Goal: Ask a question

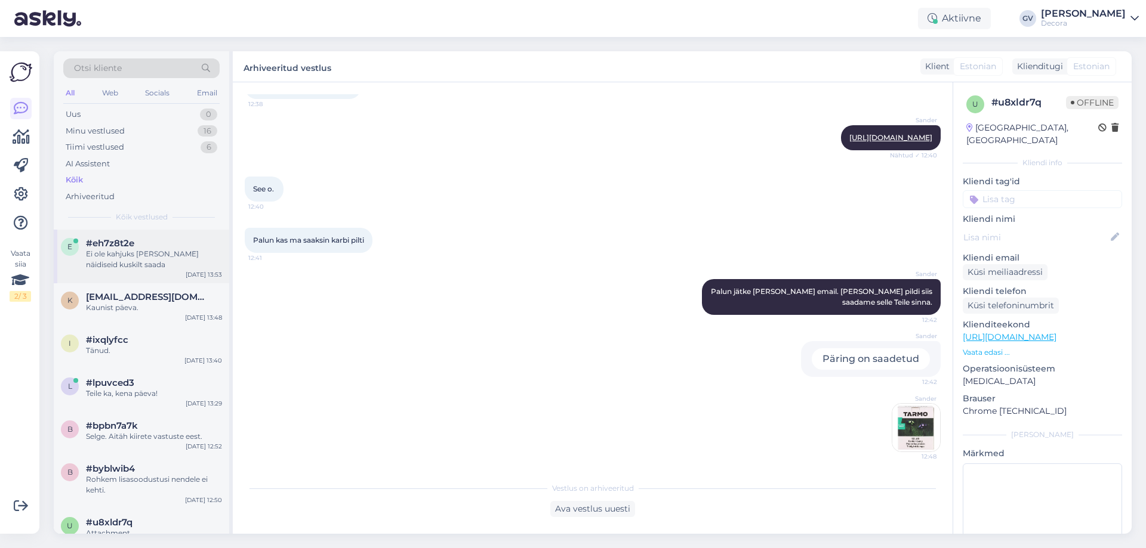
click at [169, 263] on div "Ei ole kahjuks [PERSON_NAME] näidiseid kuskilt saada" at bounding box center [154, 259] width 136 height 21
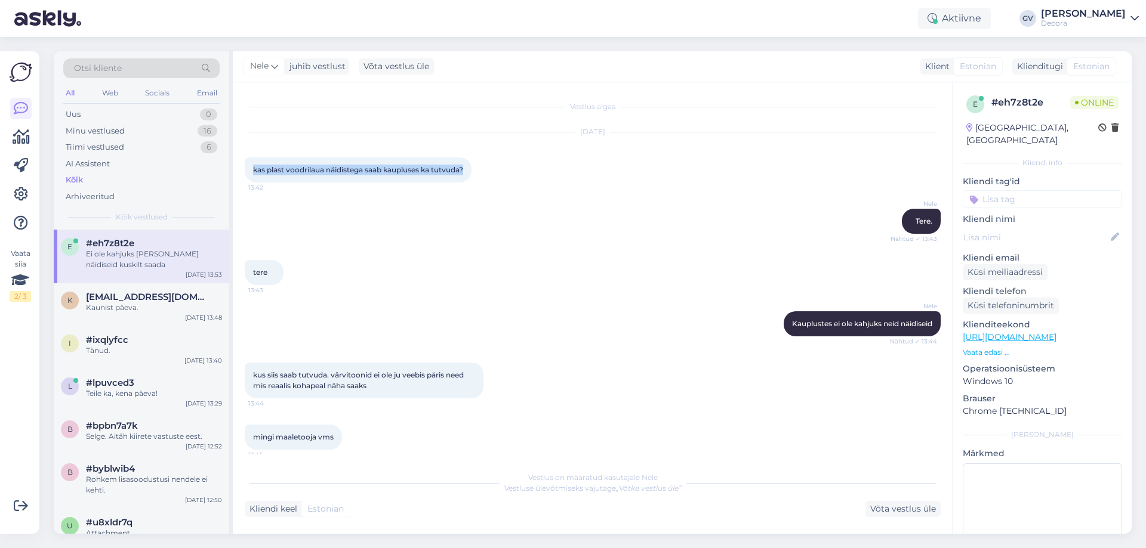
drag, startPoint x: 470, startPoint y: 168, endPoint x: 249, endPoint y: 165, distance: 221.4
click at [249, 165] on div "kas plast voodrilaua näidistega saab kaupluses ka tutvuda? 13:42" at bounding box center [358, 170] width 227 height 25
copy span "kas plast voodrilaua näidistega saab kaupluses ka tutvuda?"
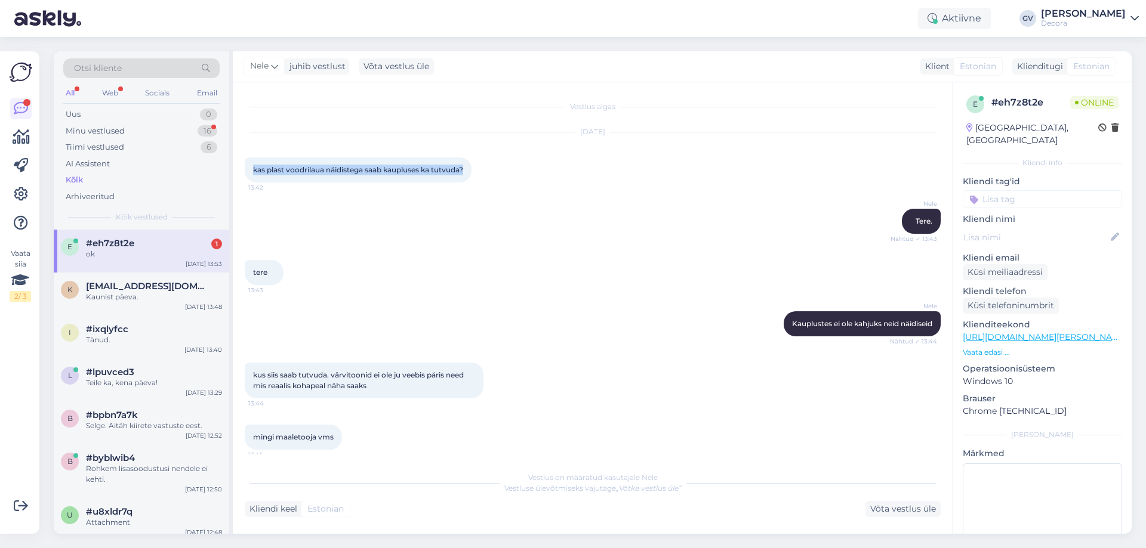
scroll to position [162, 0]
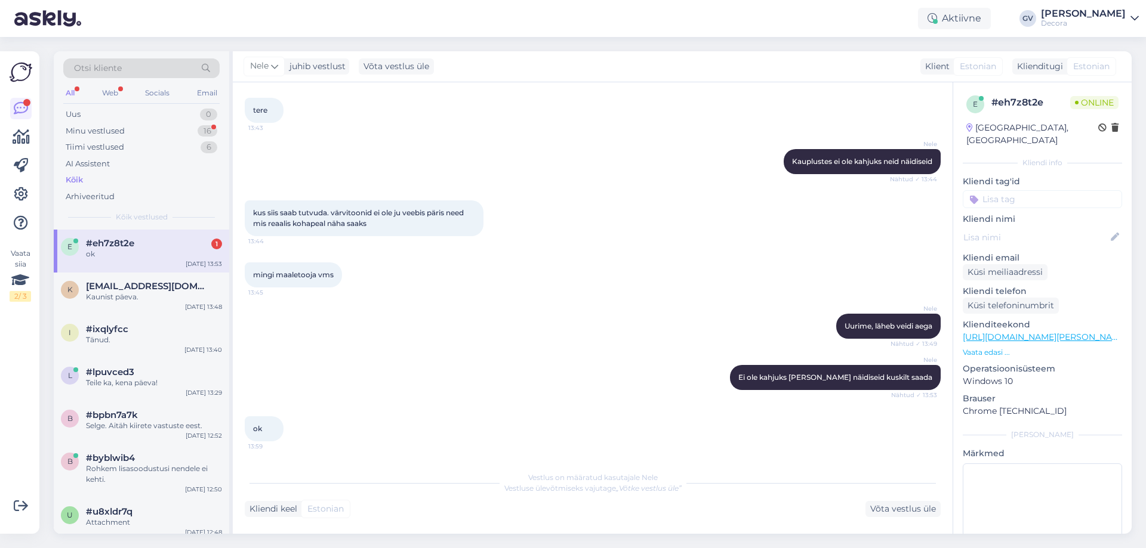
click at [572, 326] on div "Nele Uurime, läheb veidi aega Nähtud ✓ 13:49" at bounding box center [593, 326] width 696 height 51
click at [136, 282] on span "[EMAIL_ADDRESS][DOMAIN_NAME]" at bounding box center [148, 286] width 124 height 11
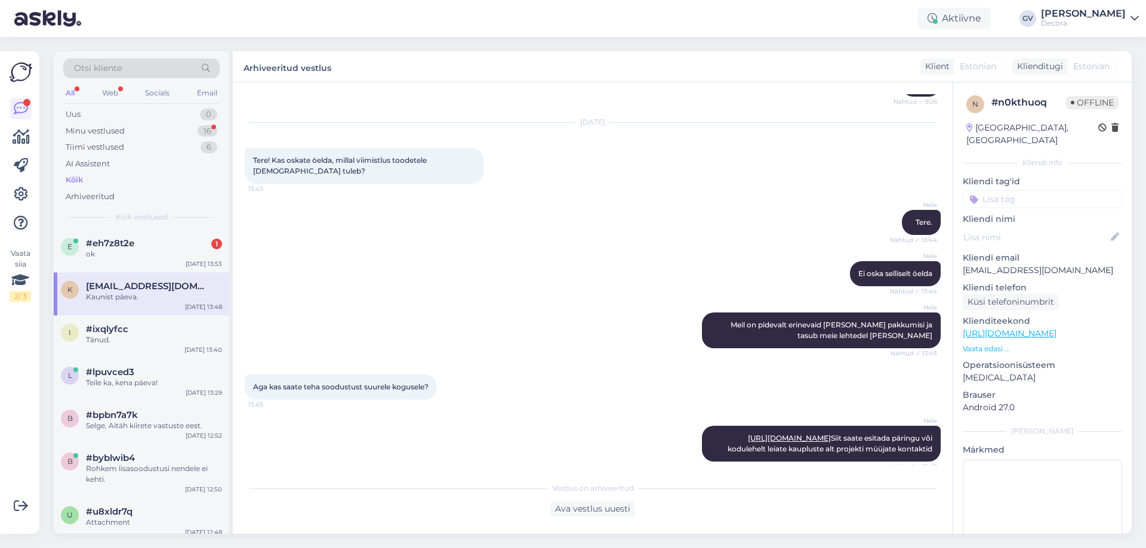
scroll to position [1203, 0]
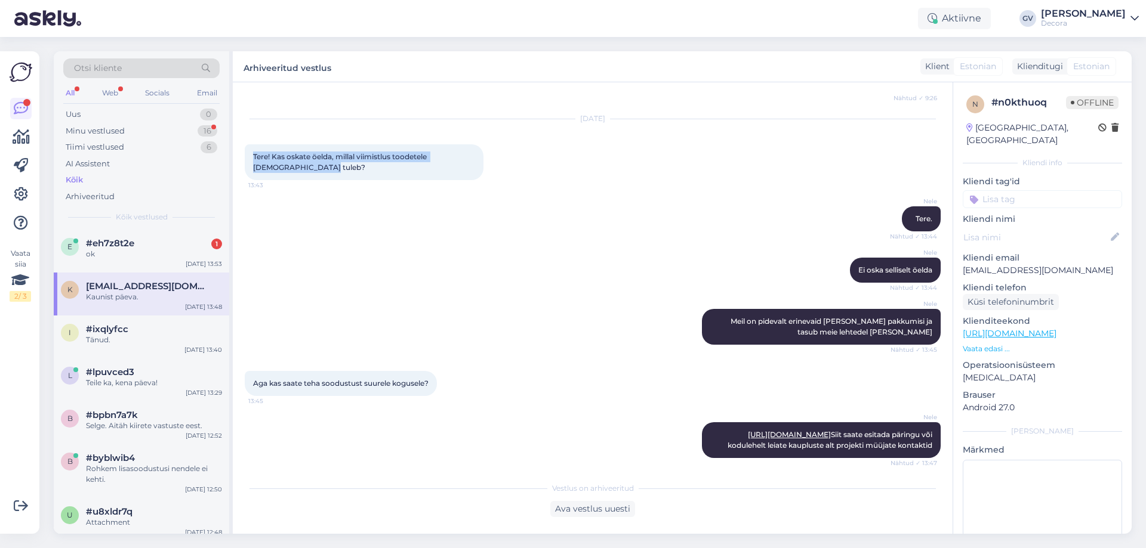
drag, startPoint x: 288, startPoint y: 165, endPoint x: 248, endPoint y: 152, distance: 41.9
click at [248, 152] on div "Tere! Kas oskate öelda, millal viimistlus toodetele [DEMOGRAPHIC_DATA] tuleb? 1…" at bounding box center [364, 162] width 239 height 36
copy span "Tere! Kas oskate öelda, millal viimistlus toodetele [DEMOGRAPHIC_DATA] tuleb?"
click at [153, 322] on div "i #ixqlyfcc Tänud. [DATE] 13:40" at bounding box center [141, 337] width 175 height 43
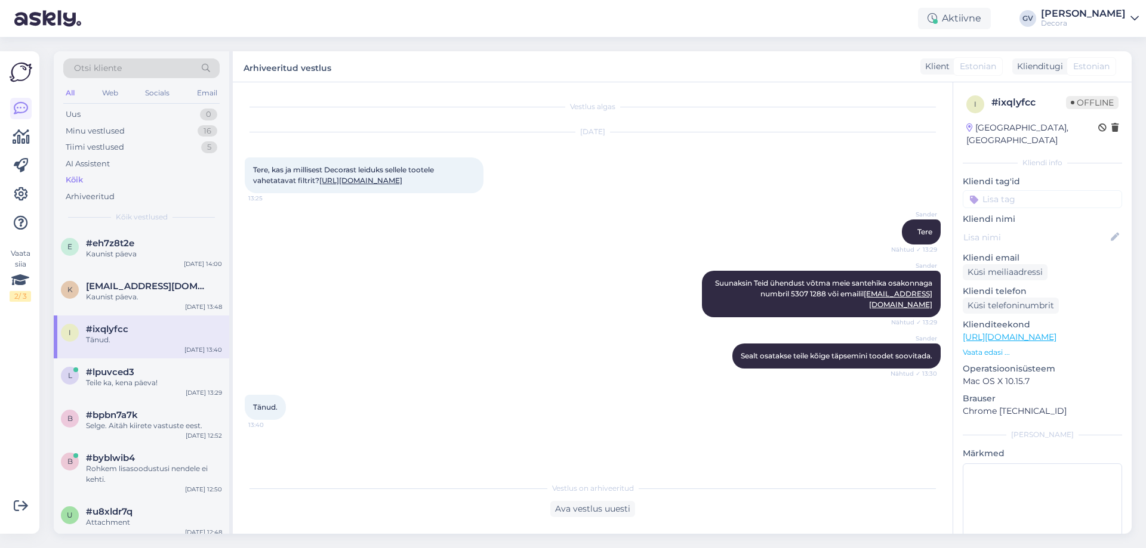
drag, startPoint x: 319, startPoint y: 191, endPoint x: 254, endPoint y: 172, distance: 68.4
click at [254, 172] on div "Tere, kas ja millisest Decorast leiduks sellele tootele vahetatavat filtrit? [U…" at bounding box center [364, 176] width 239 height 36
copy span "Tere, kas ja millisest Decorast leiduks sellele tootele vahetatavat filtrit? [U…"
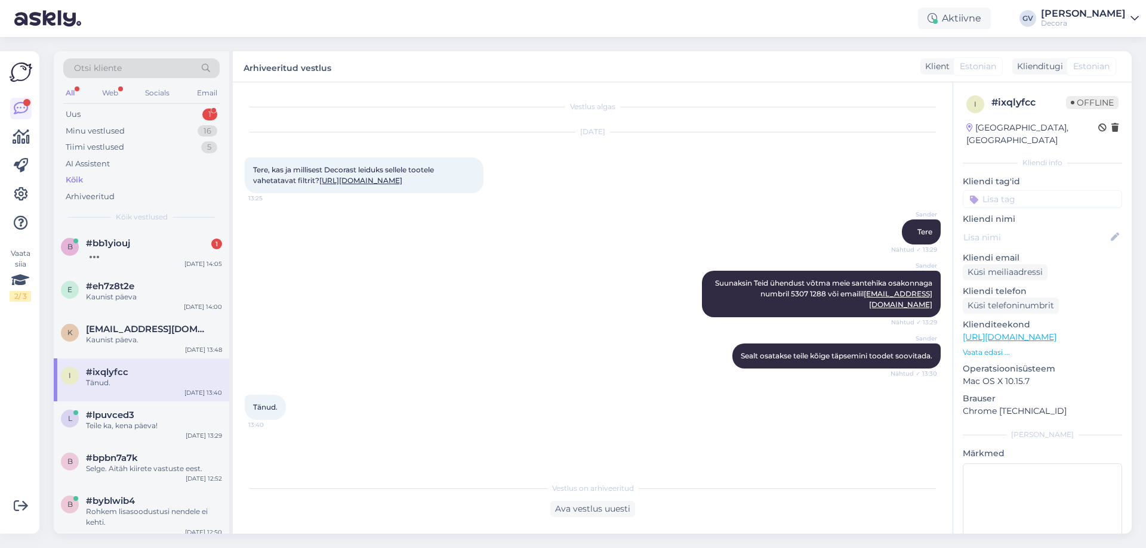
click at [503, 392] on div "Tänud. 13:40" at bounding box center [593, 407] width 696 height 51
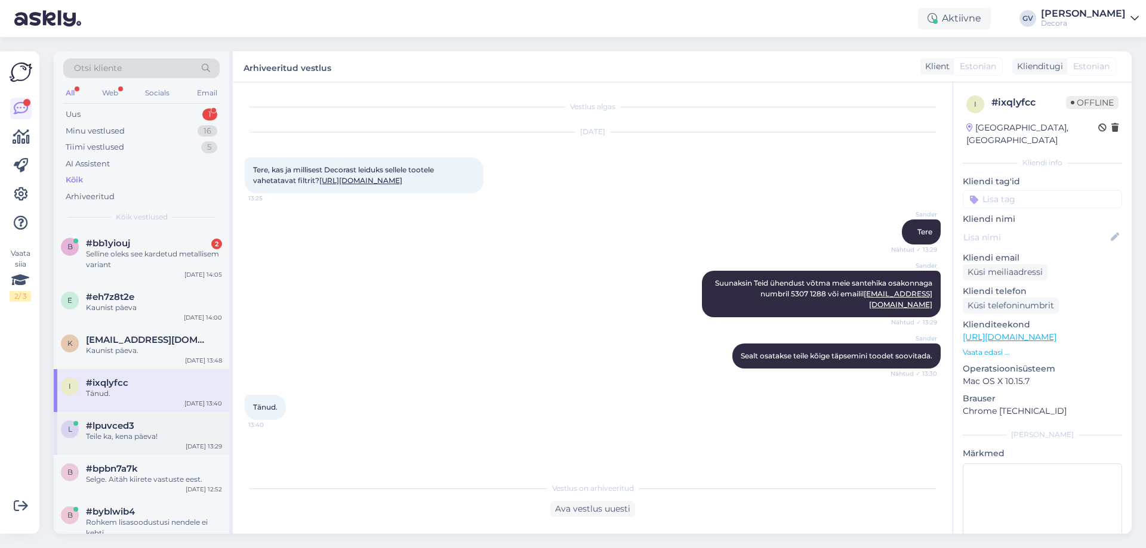
click at [143, 437] on div "Teile ka, kena päeva!" at bounding box center [154, 437] width 136 height 11
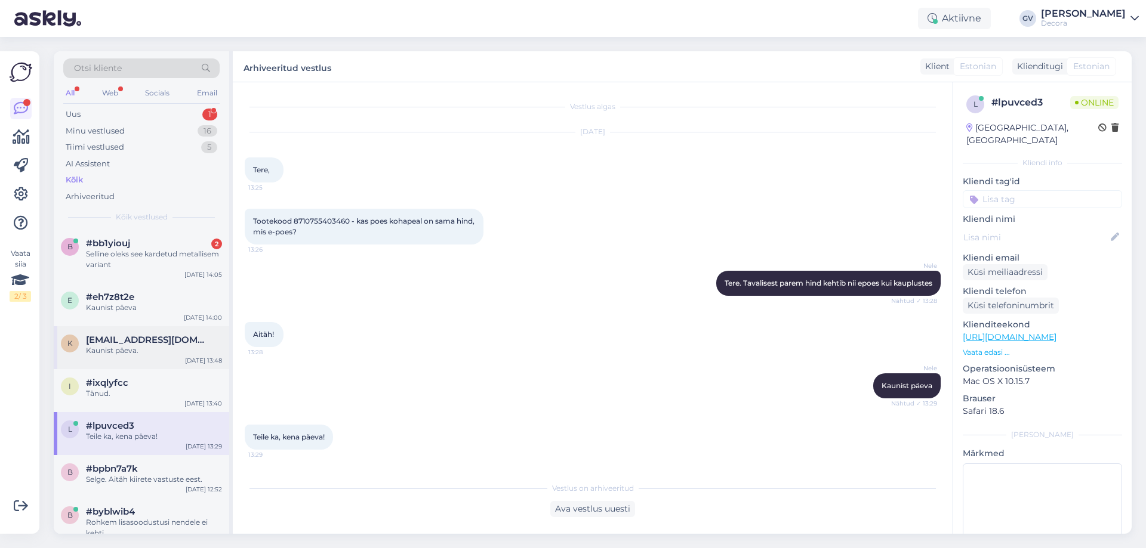
click at [111, 346] on div "Kaunist päeva." at bounding box center [154, 351] width 136 height 11
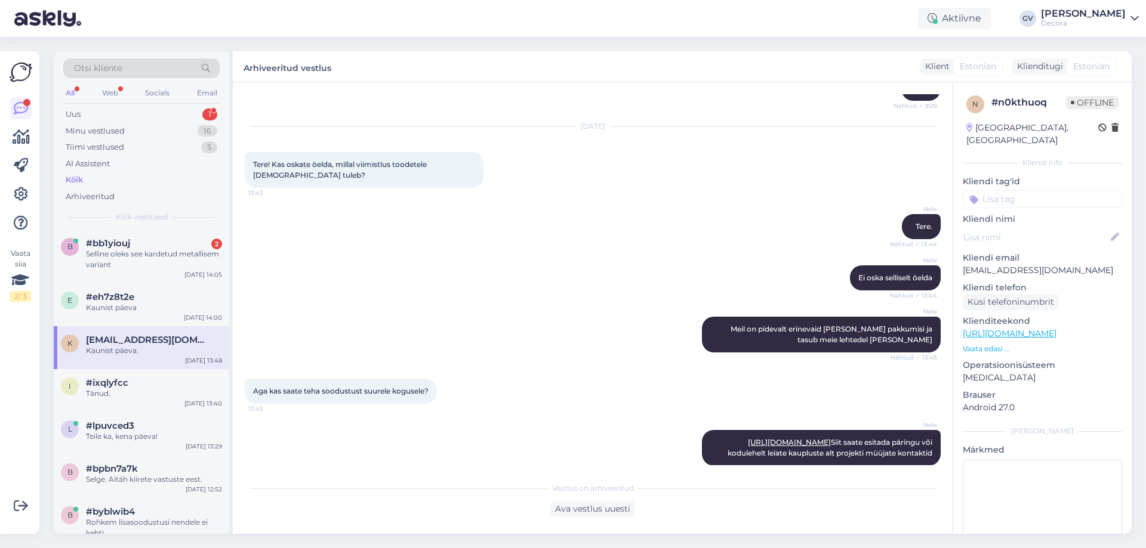
scroll to position [1203, 0]
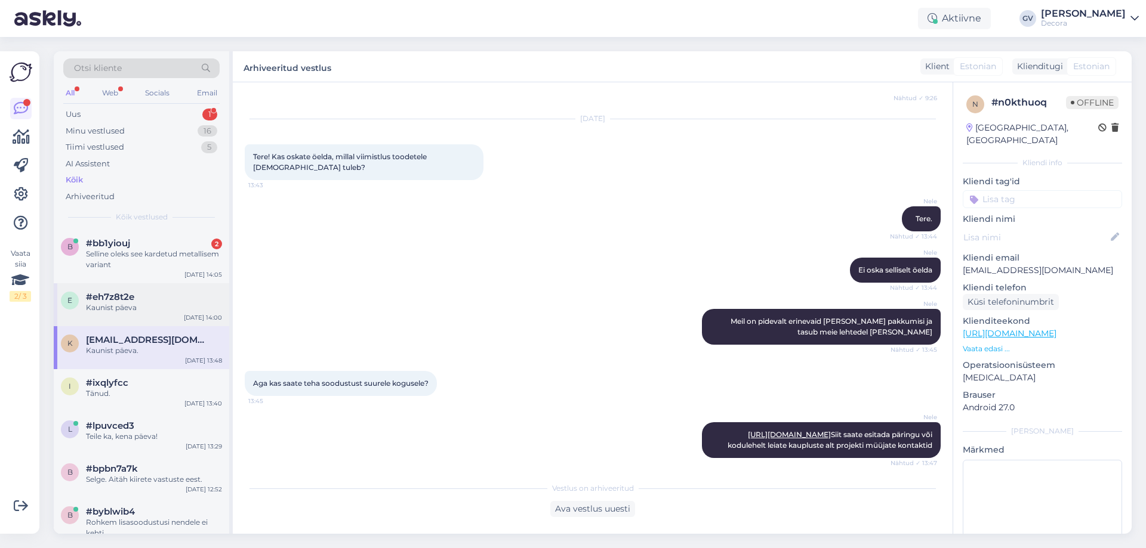
click at [163, 297] on div "#eh7z8t2e" at bounding box center [154, 297] width 136 height 11
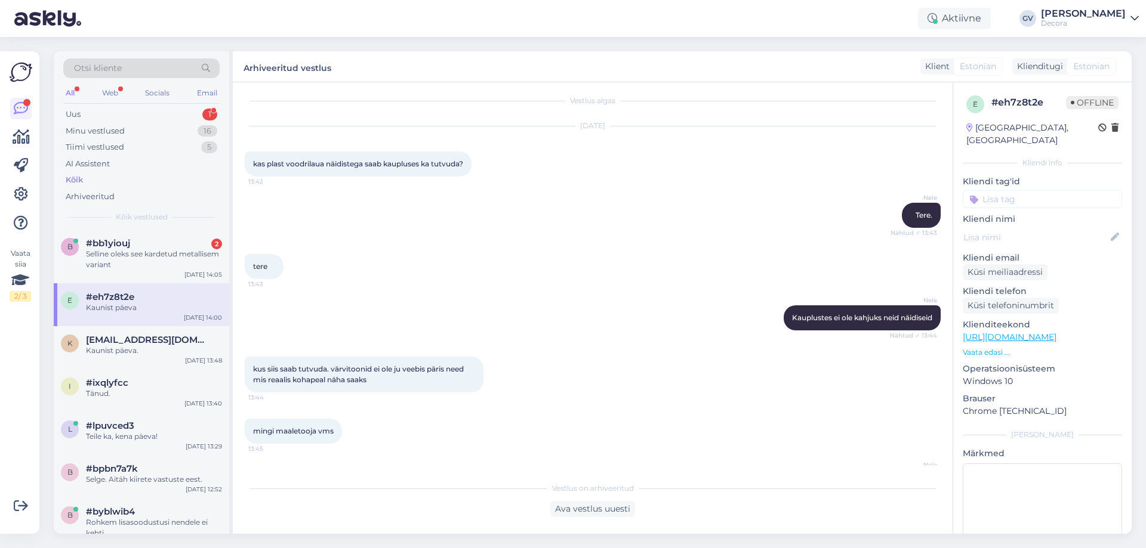
scroll to position [0, 0]
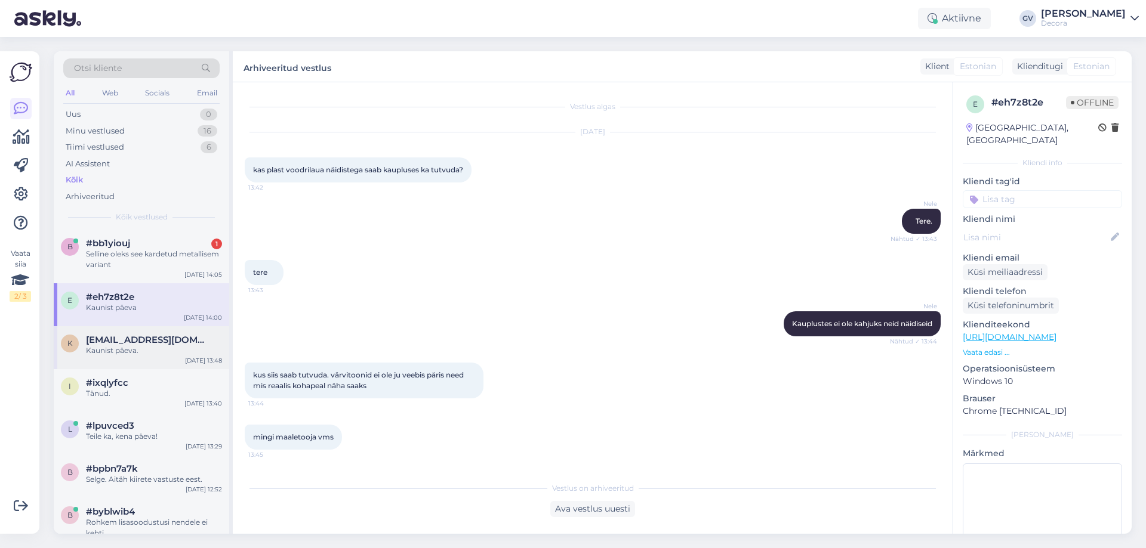
click at [106, 354] on div "Kaunist päeva." at bounding box center [154, 351] width 136 height 11
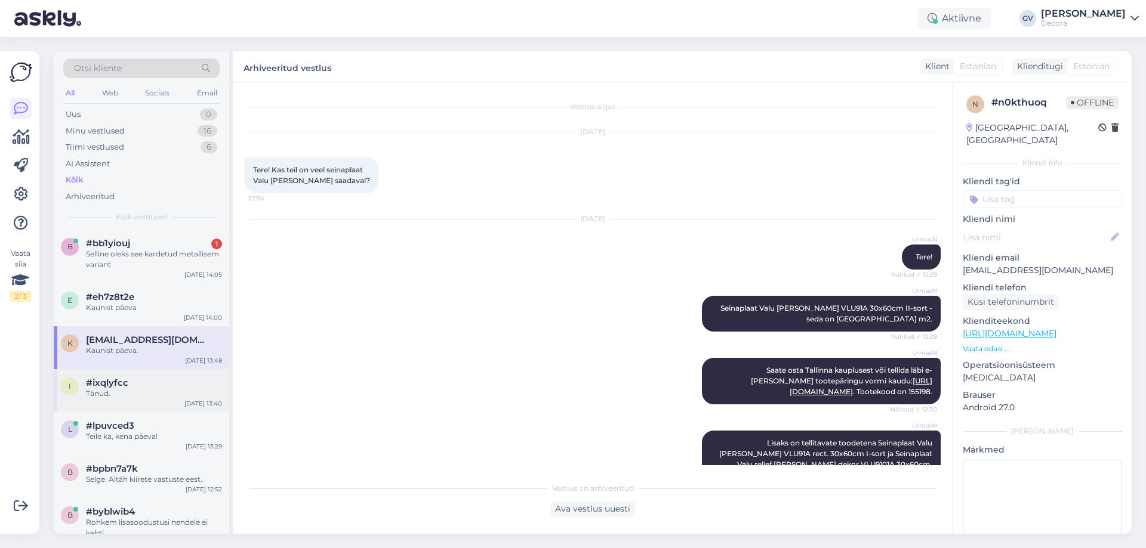
scroll to position [1323, 0]
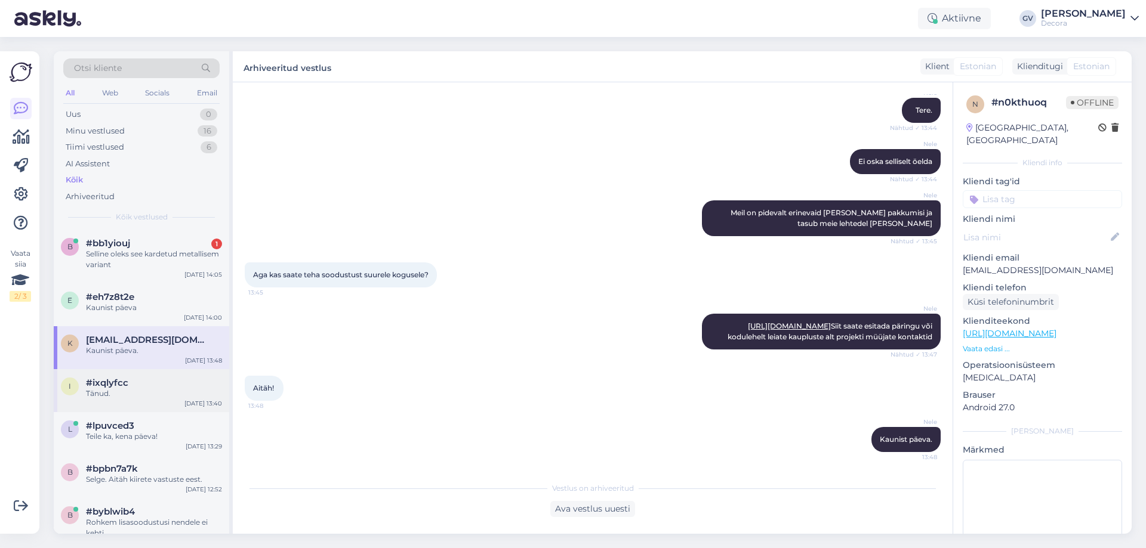
click at [107, 379] on span "#ixqlyfcc" at bounding box center [107, 383] width 42 height 11
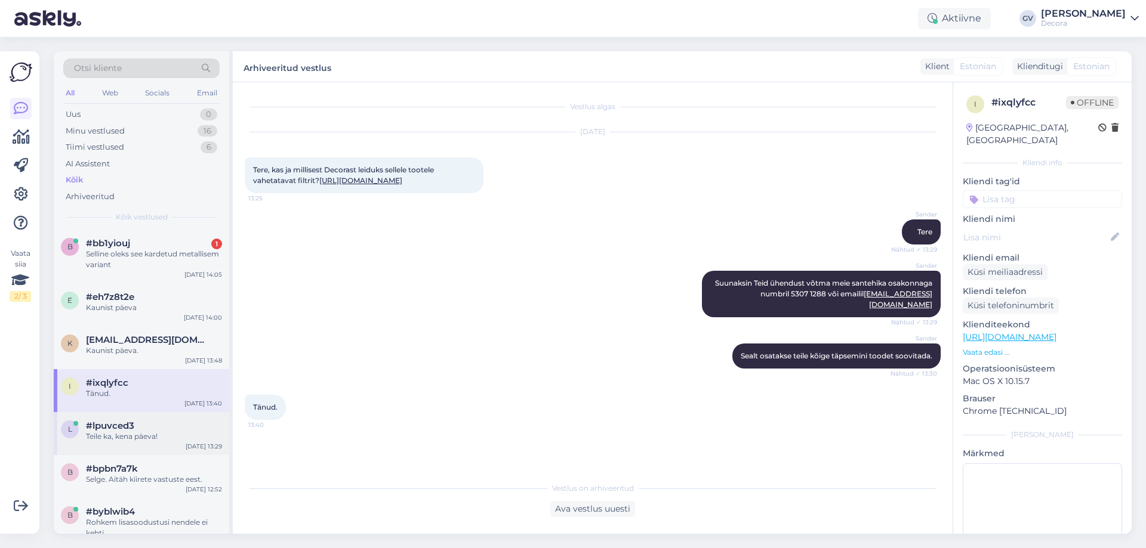
click at [119, 430] on span "#lpuvced3" at bounding box center [110, 426] width 48 height 11
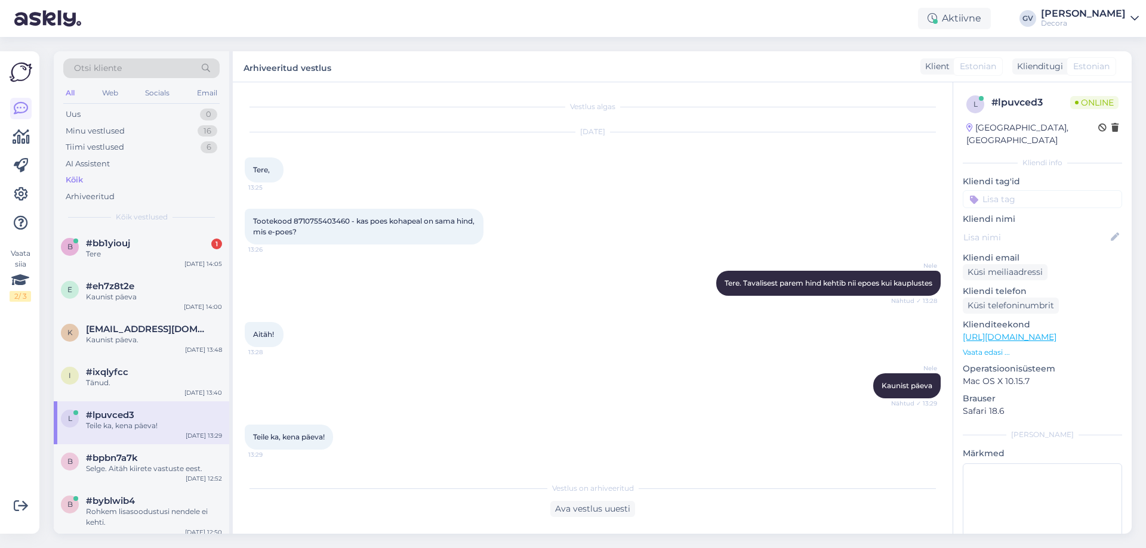
scroll to position [119, 0]
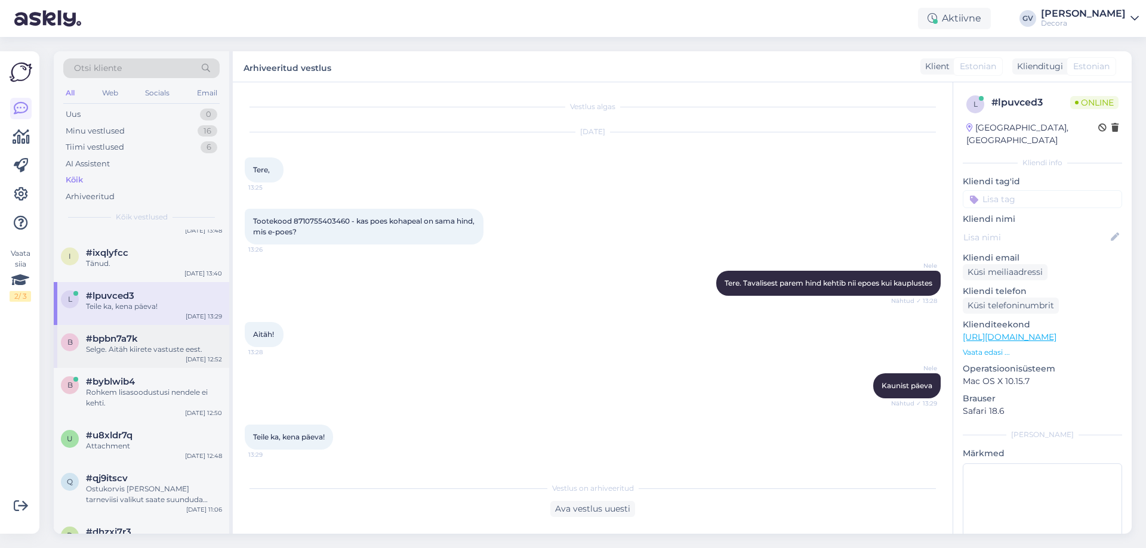
click at [141, 346] on div "Selge. Aitäh kiirete vastuste eest." at bounding box center [154, 349] width 136 height 11
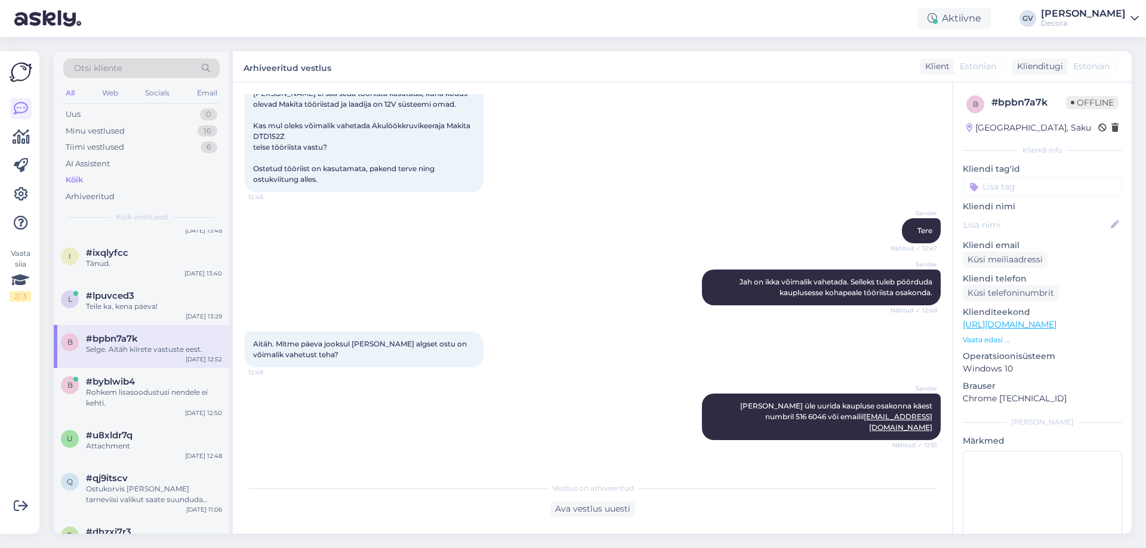
scroll to position [170, 0]
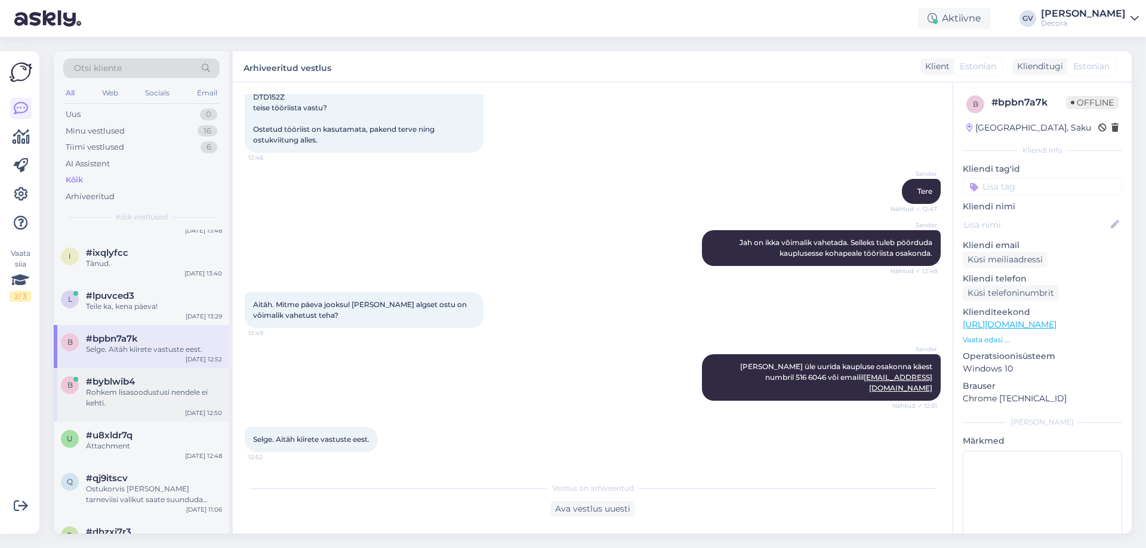
click at [133, 395] on div "Rohkem lisasoodustusi nendele ei kehti." at bounding box center [154, 397] width 136 height 21
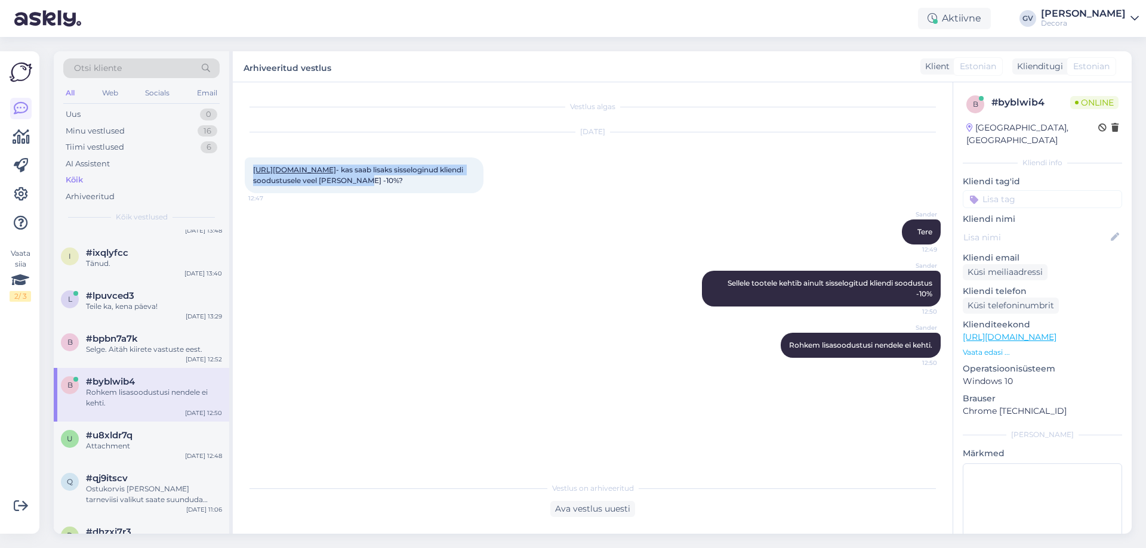
scroll to position [119, 0]
drag, startPoint x: 327, startPoint y: 192, endPoint x: 244, endPoint y: 179, distance: 84.6
click at [241, 175] on div "Vestlus algas [DATE] [URL][DOMAIN_NAME] - kas saab lisaks sisseloginud kliendi …" at bounding box center [593, 308] width 720 height 452
copy span "qty=1 - kas saab lisaks sisseloginud kliendi soodustusele veel [PERSON_NAME] -1…"
click at [674, 320] on div "[PERSON_NAME] tootele kehtib ainult sisselogitud kliendi soodustus -10% 12:50" at bounding box center [593, 289] width 696 height 62
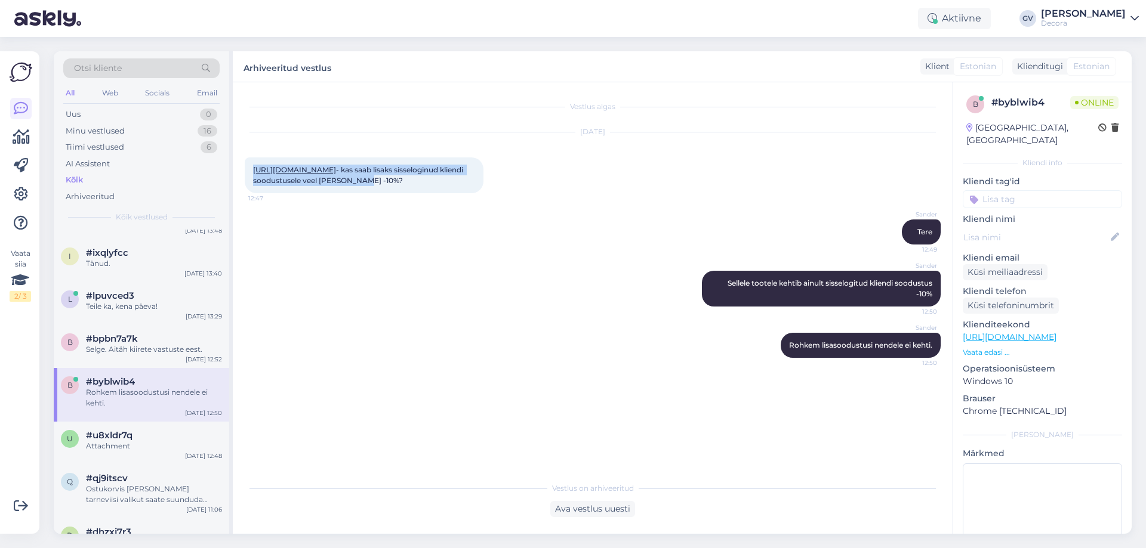
drag, startPoint x: 289, startPoint y: 190, endPoint x: 254, endPoint y: 166, distance: 43.0
click at [254, 166] on div "[URL][DOMAIN_NAME] - kas saab lisaks sisseloginud kliendi soodustusele veel [PE…" at bounding box center [364, 176] width 239 height 36
copy span "[URL][DOMAIN_NAME] - kas saab lisaks sisseloginud kliendi soodustusele veel [PE…"
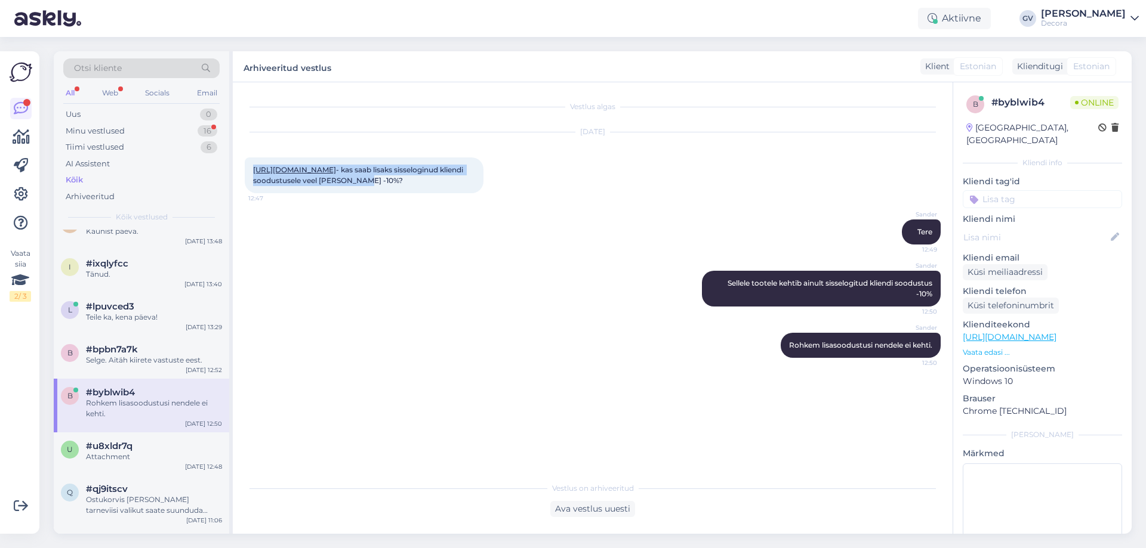
scroll to position [130, 0]
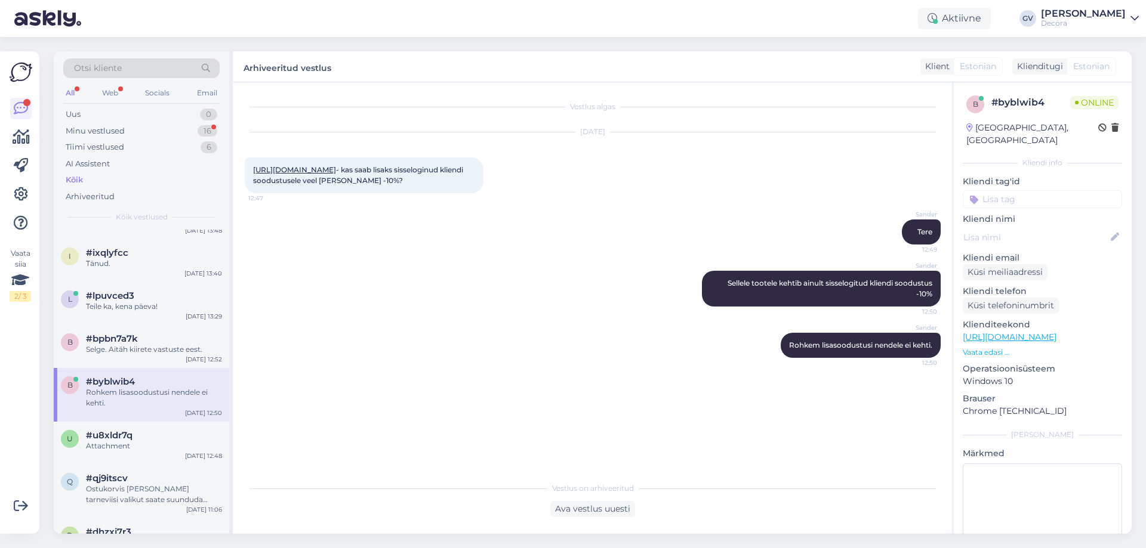
click at [366, 279] on div "[PERSON_NAME] tootele kehtib ainult sisselogitud kliendi soodustus -10% 12:50" at bounding box center [593, 289] width 696 height 62
click at [137, 449] on div "Attachment" at bounding box center [154, 446] width 136 height 11
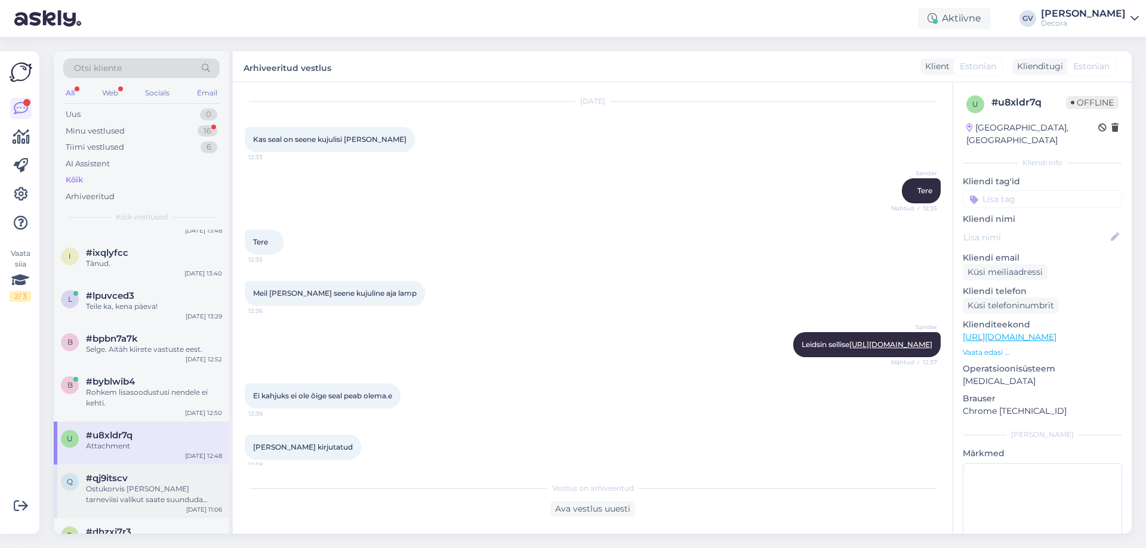
scroll to position [60, 0]
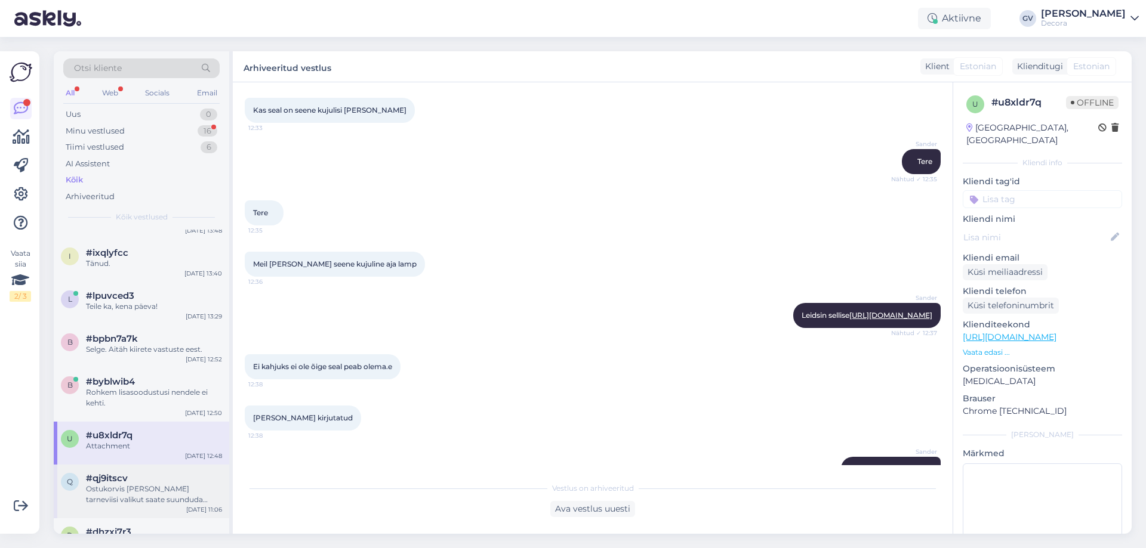
click at [137, 484] on div "Ostukorvis [PERSON_NAME] tarneviisi valikut saate suunduda andmete/[PERSON_NAME…" at bounding box center [154, 494] width 136 height 21
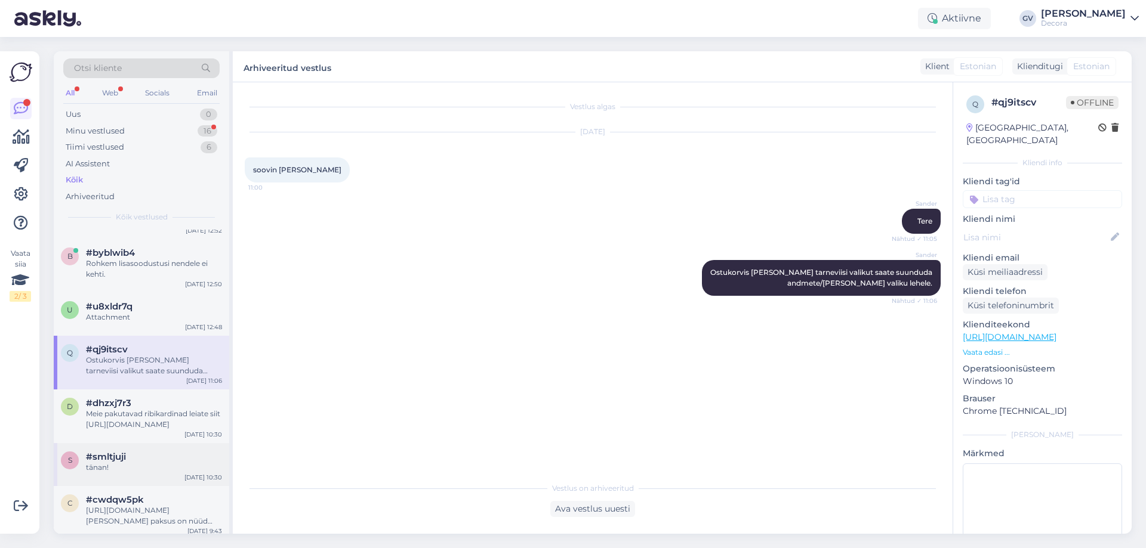
scroll to position [309, 0]
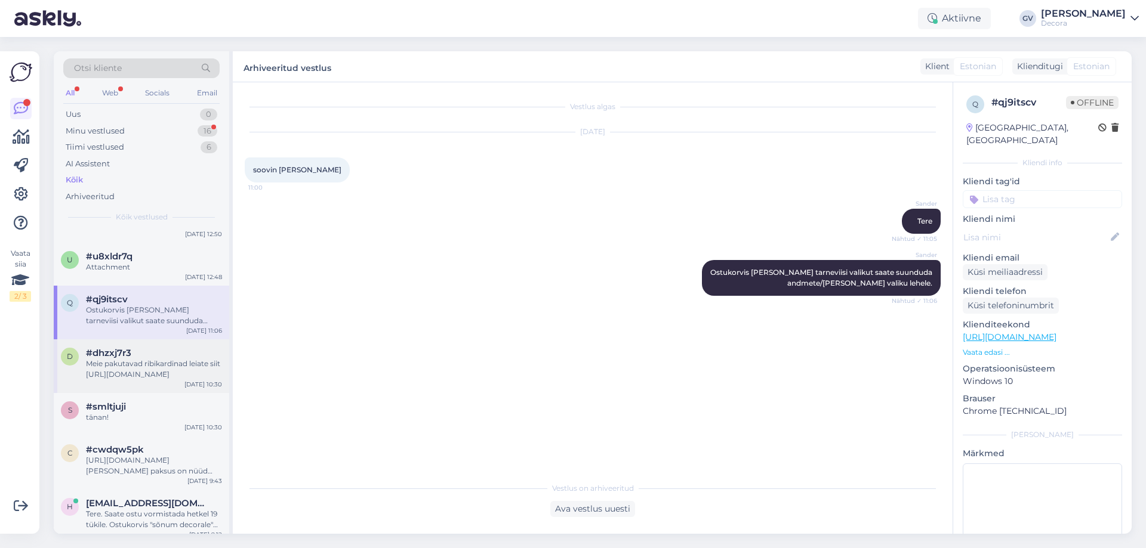
click at [121, 355] on span "#dhzxj7r3" at bounding box center [108, 353] width 45 height 11
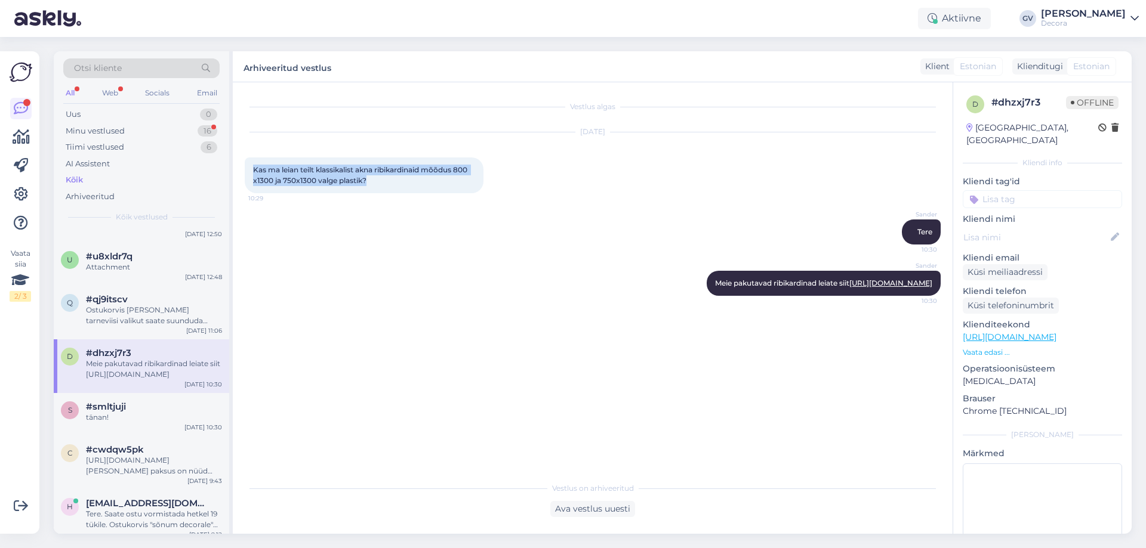
drag, startPoint x: 391, startPoint y: 178, endPoint x: 251, endPoint y: 170, distance: 140.5
click at [251, 170] on div "Kas ma leian teilt klassikalist akna ribikardinaid mõõdus 800 x1300 ja 750x1300…" at bounding box center [364, 176] width 239 height 36
copy span "Kas ma leian teilt klassikalist akna ribikardinaid mõõdus 800 x1300 ja 750x1300…"
